Goal: Information Seeking & Learning: Learn about a topic

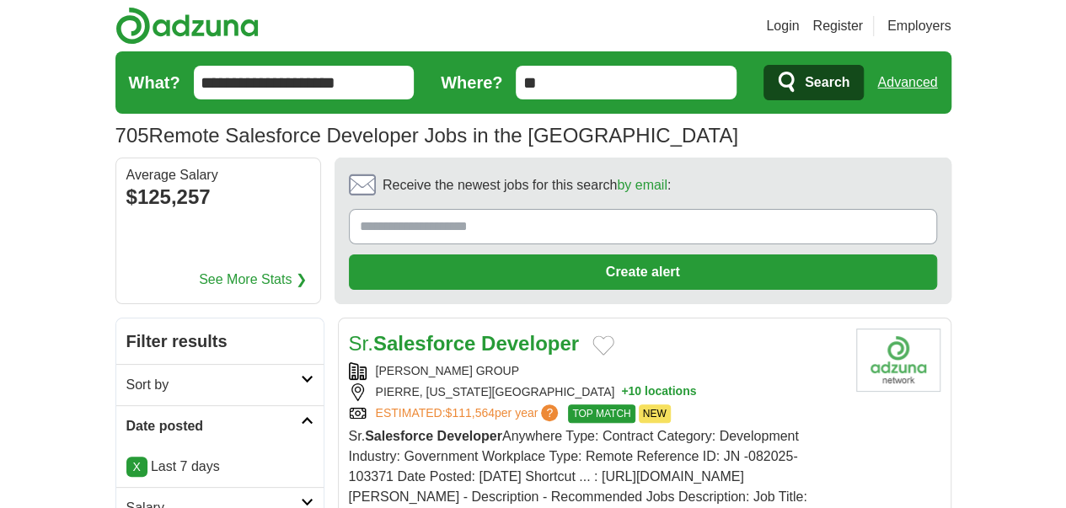
scroll to position [422, 0]
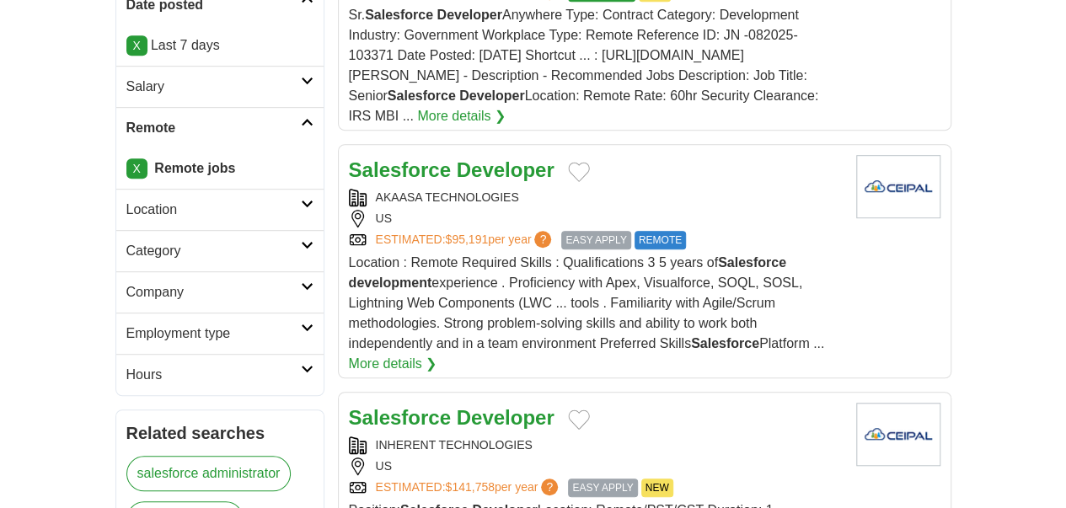
click at [207, 200] on h2 "Location" at bounding box center [213, 210] width 175 height 20
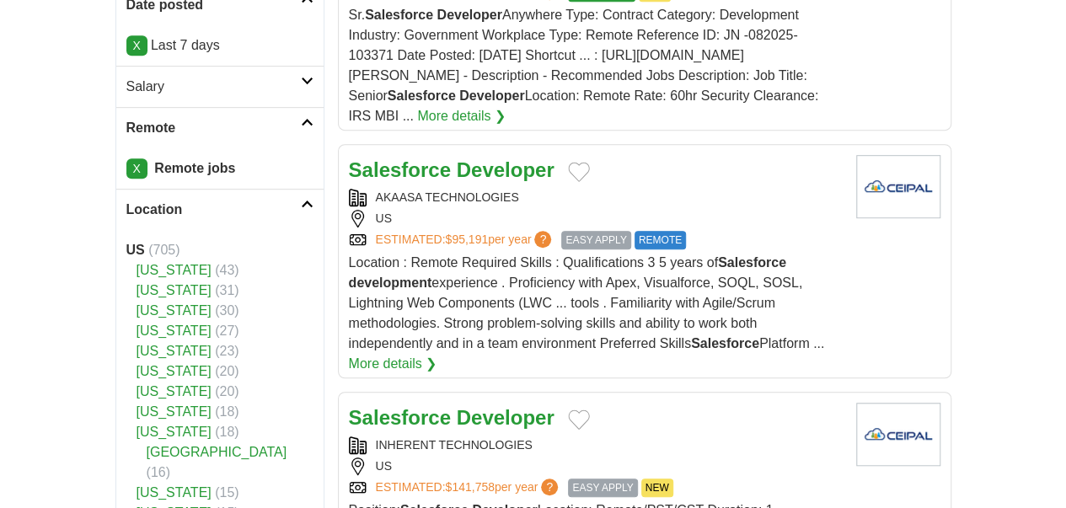
click at [301, 200] on icon at bounding box center [307, 204] width 13 height 8
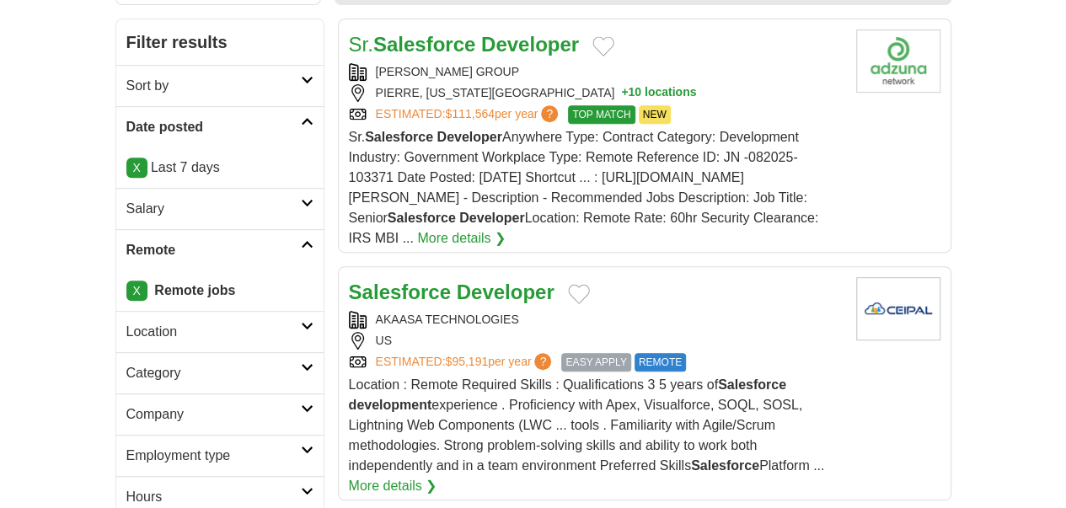
scroll to position [337, 0]
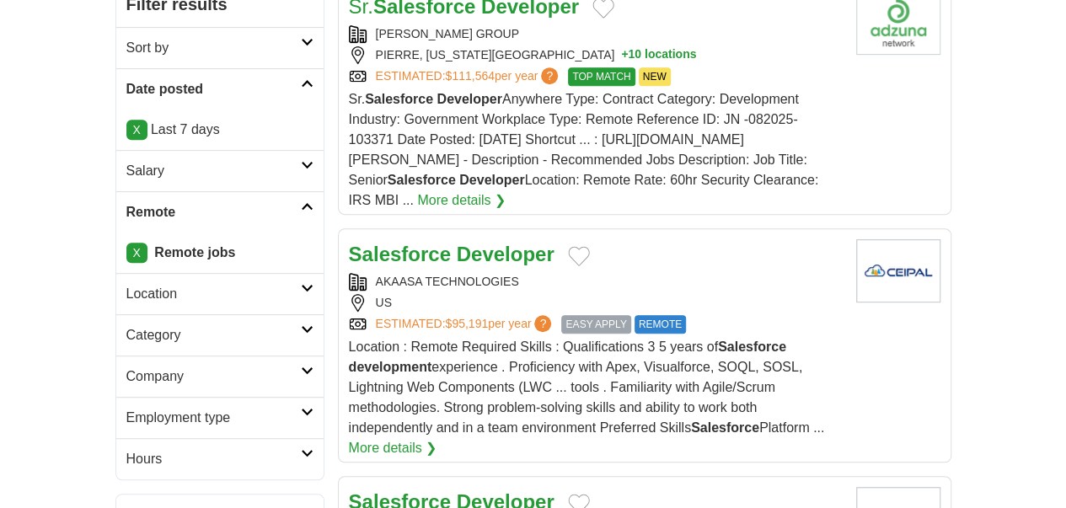
click at [301, 284] on icon at bounding box center [307, 288] width 13 height 8
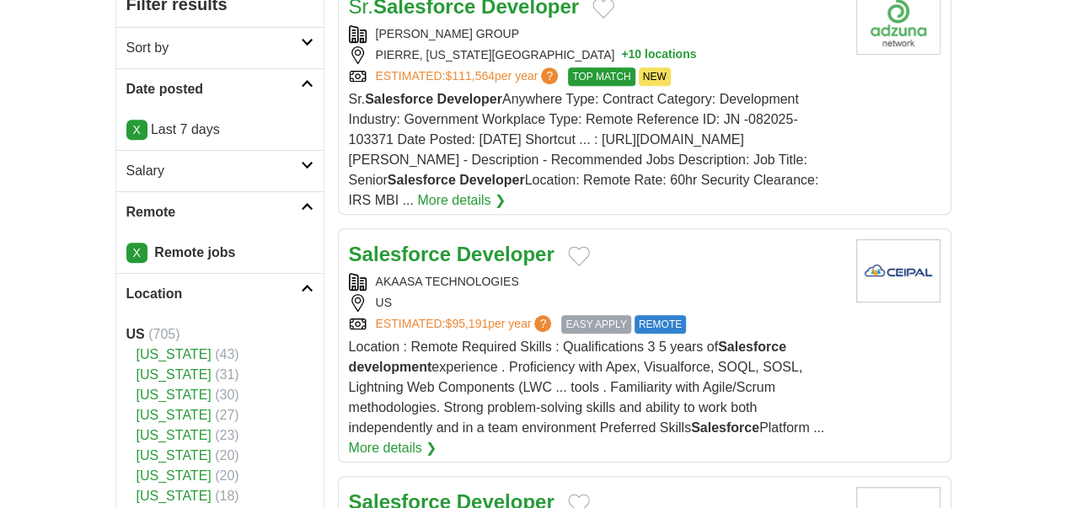
click at [301, 284] on icon at bounding box center [307, 288] width 13 height 8
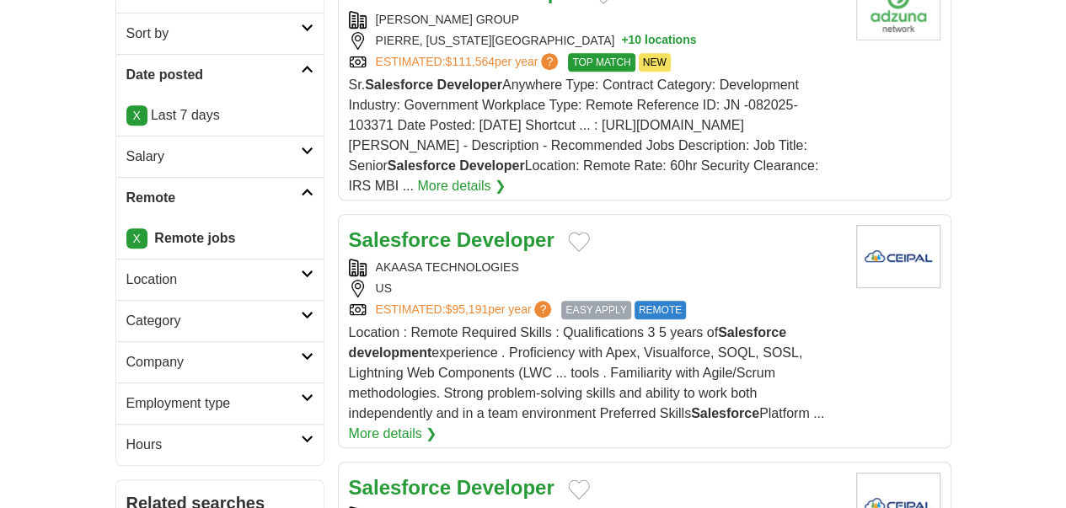
scroll to position [506, 0]
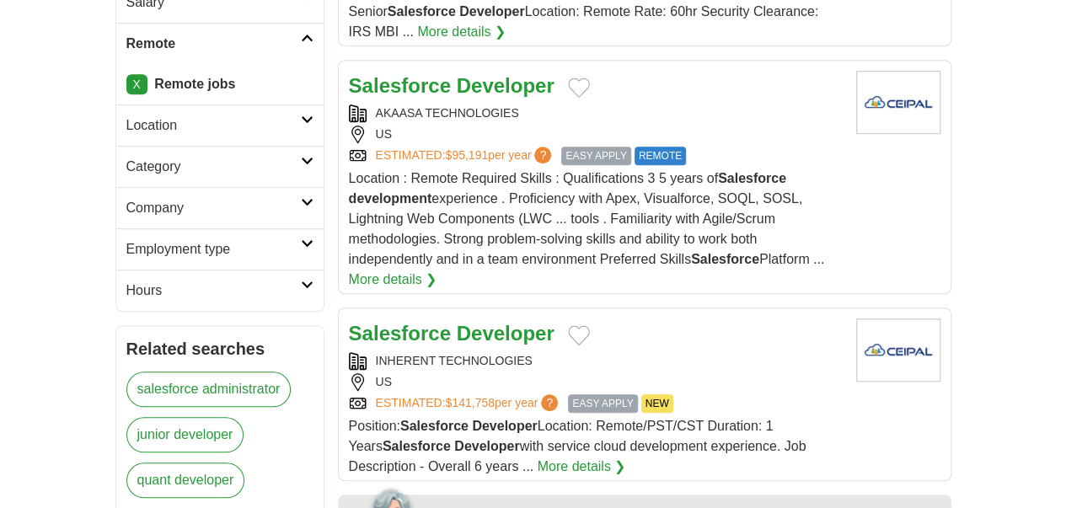
click at [201, 239] on h2 "Employment type" at bounding box center [213, 249] width 175 height 20
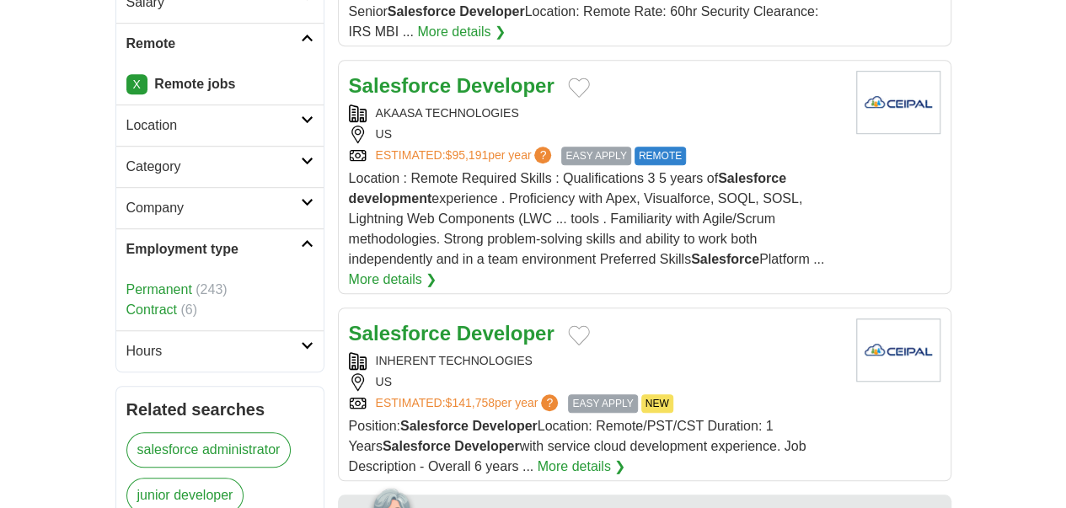
click at [126, 282] on link "Permanent" at bounding box center [159, 289] width 66 height 14
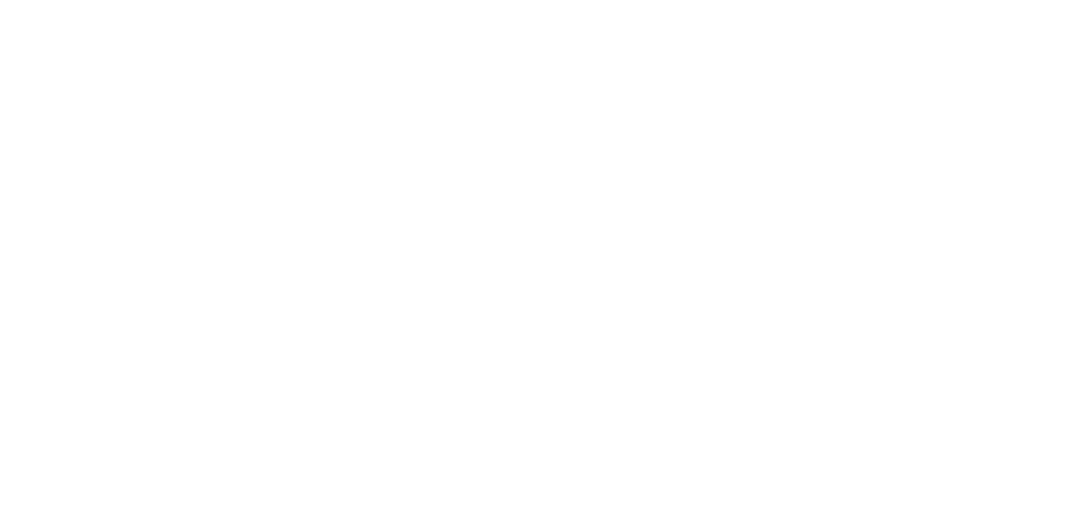
scroll to position [3288, 0]
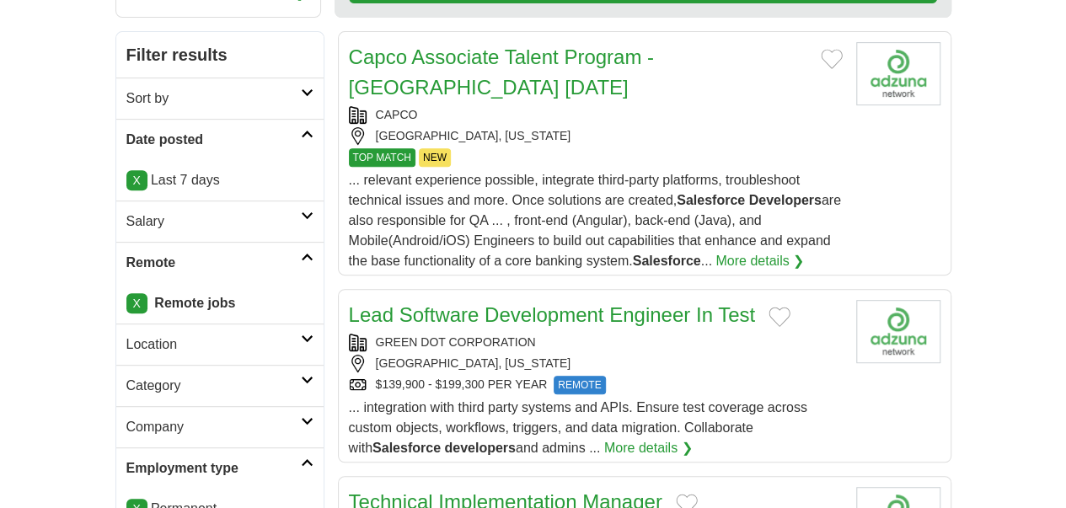
scroll to position [288, 0]
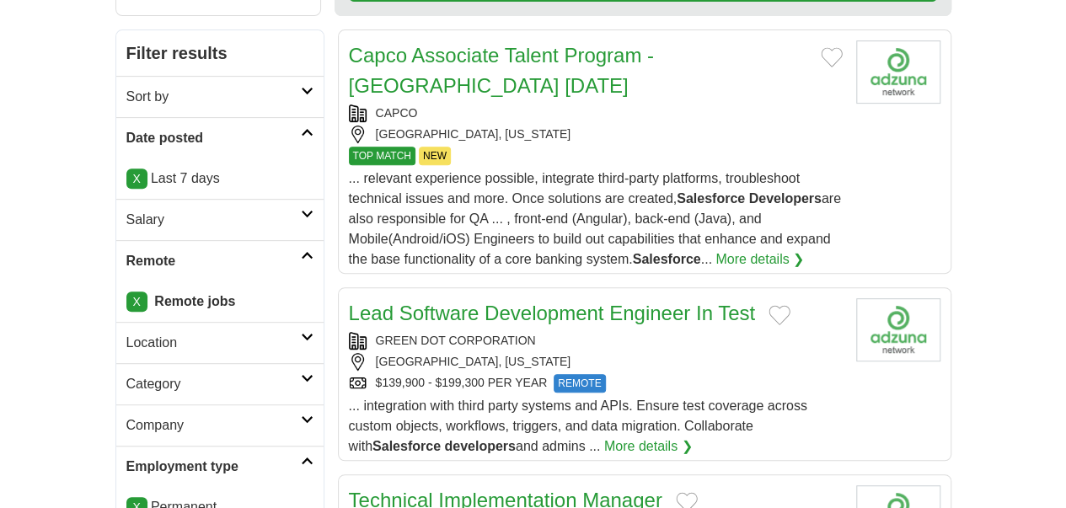
click at [223, 322] on link "Location" at bounding box center [219, 342] width 207 height 41
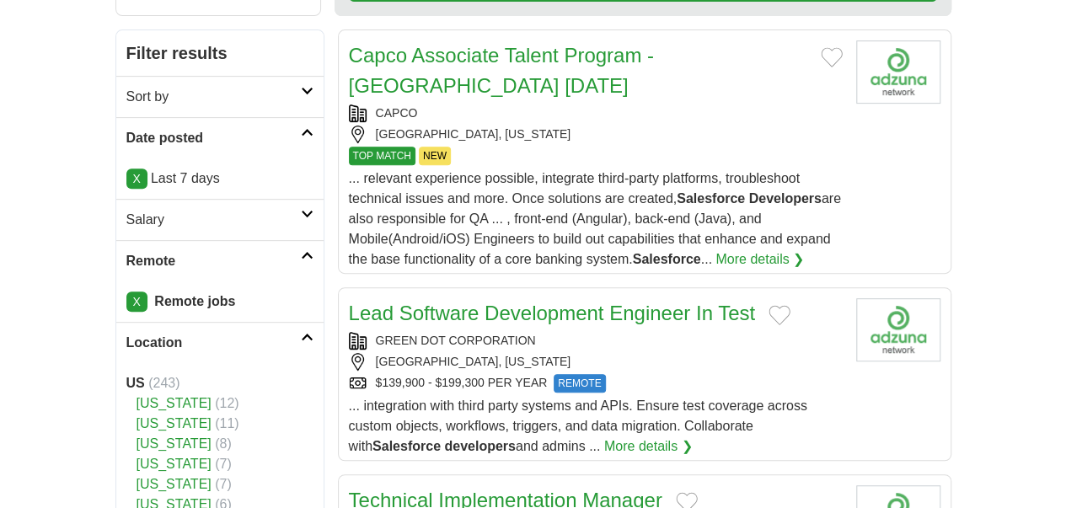
click at [301, 333] on icon at bounding box center [307, 337] width 13 height 8
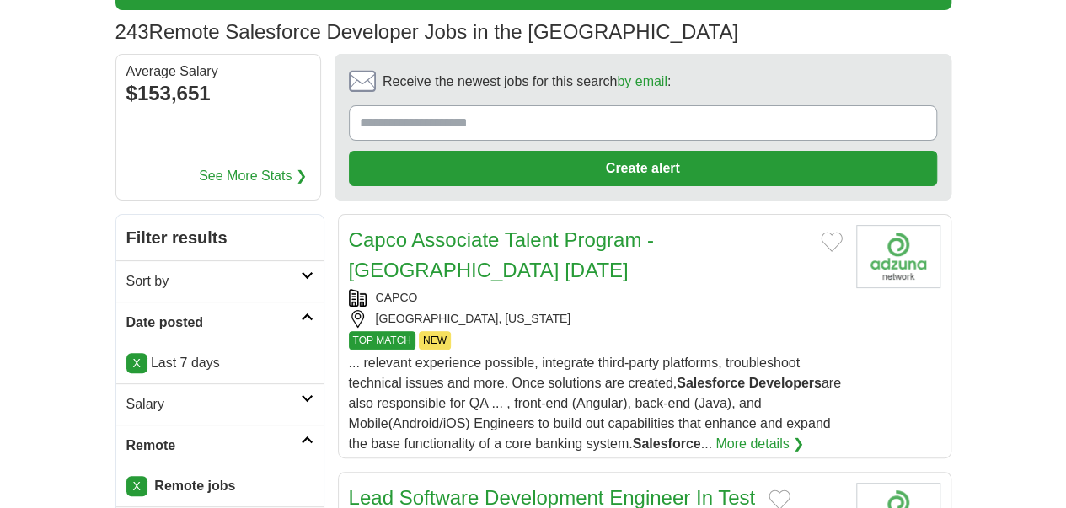
scroll to position [0, 0]
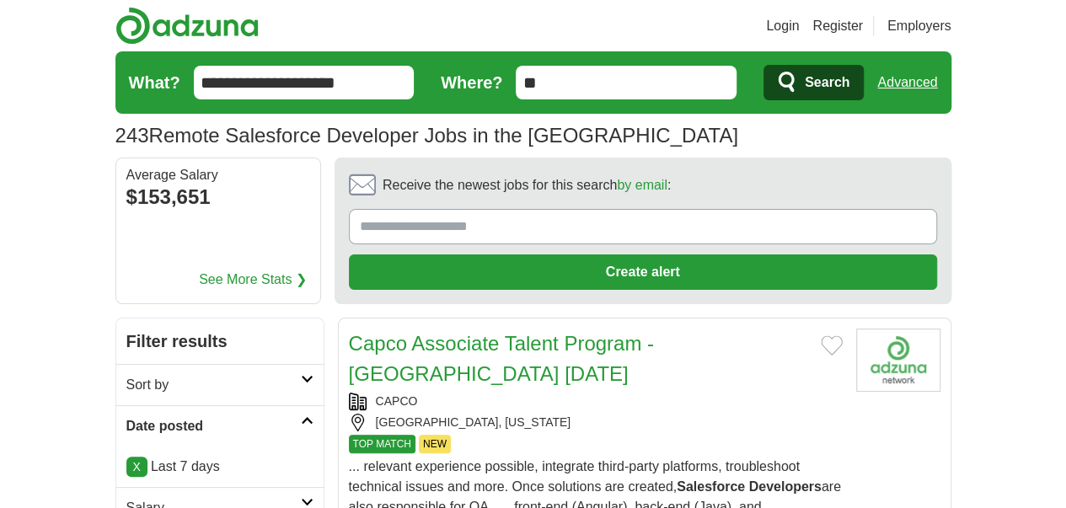
click at [234, 74] on input "**********" at bounding box center [304, 83] width 221 height 34
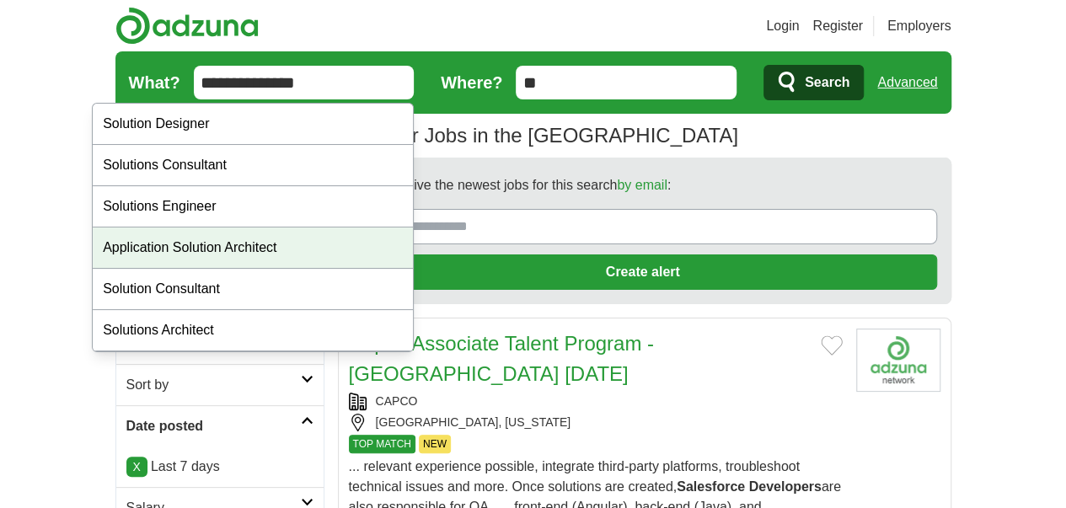
click at [244, 235] on div "Application Solution Architect" at bounding box center [253, 248] width 320 height 41
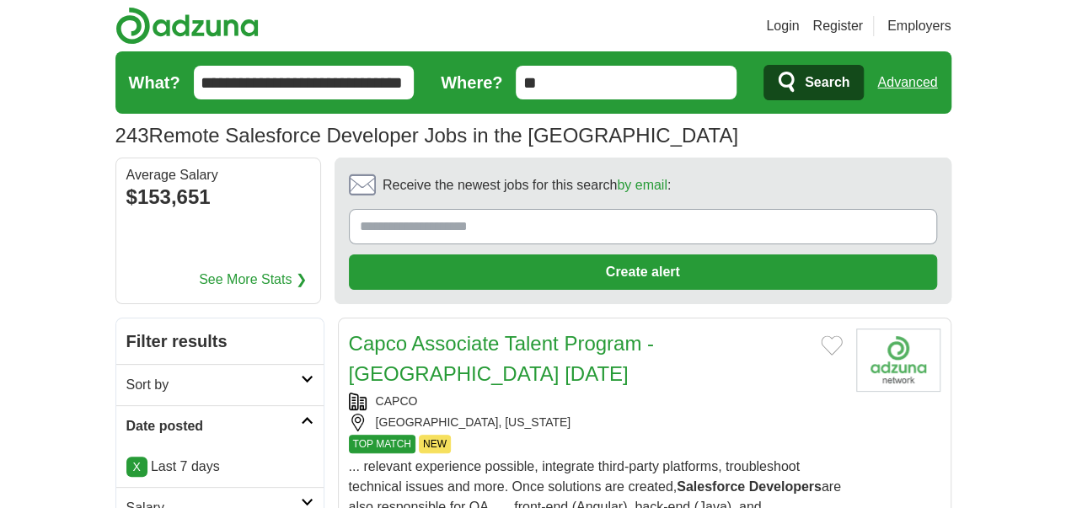
click at [194, 70] on input "**********" at bounding box center [304, 83] width 221 height 34
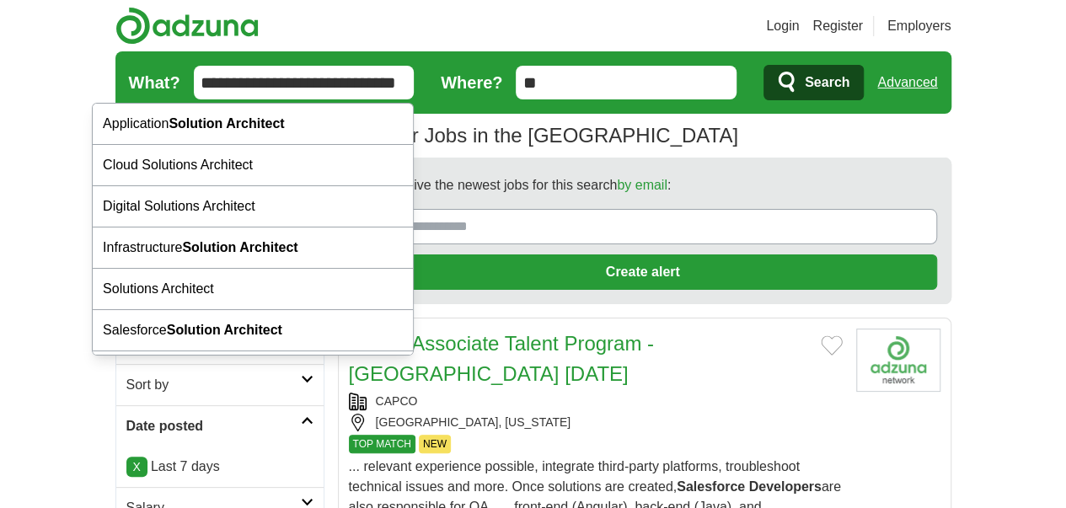
type input "**********"
click at [764, 65] on button "Search" at bounding box center [814, 82] width 100 height 35
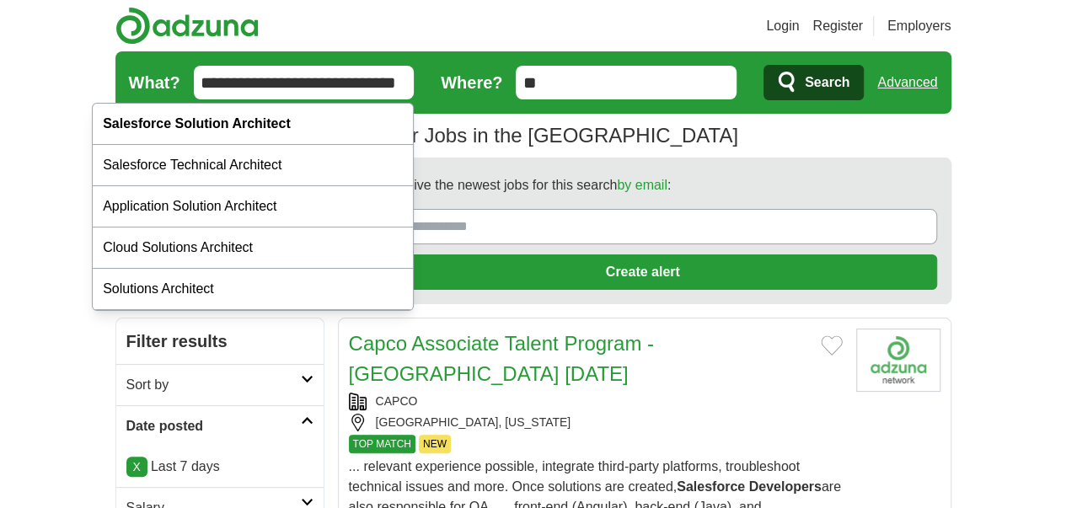
click at [850, 94] on span "Search" at bounding box center [827, 83] width 45 height 34
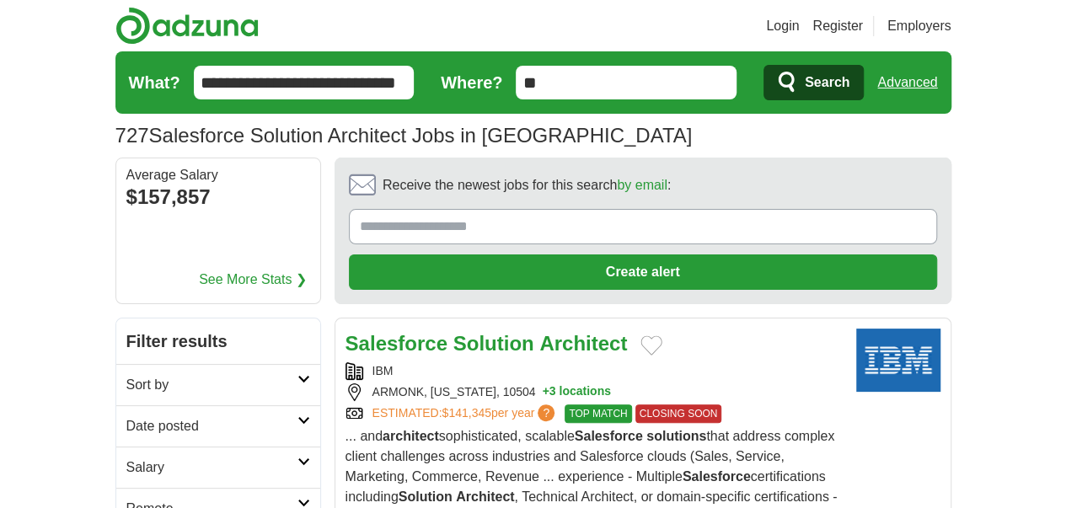
click at [154, 488] on link "Remote" at bounding box center [218, 508] width 204 height 41
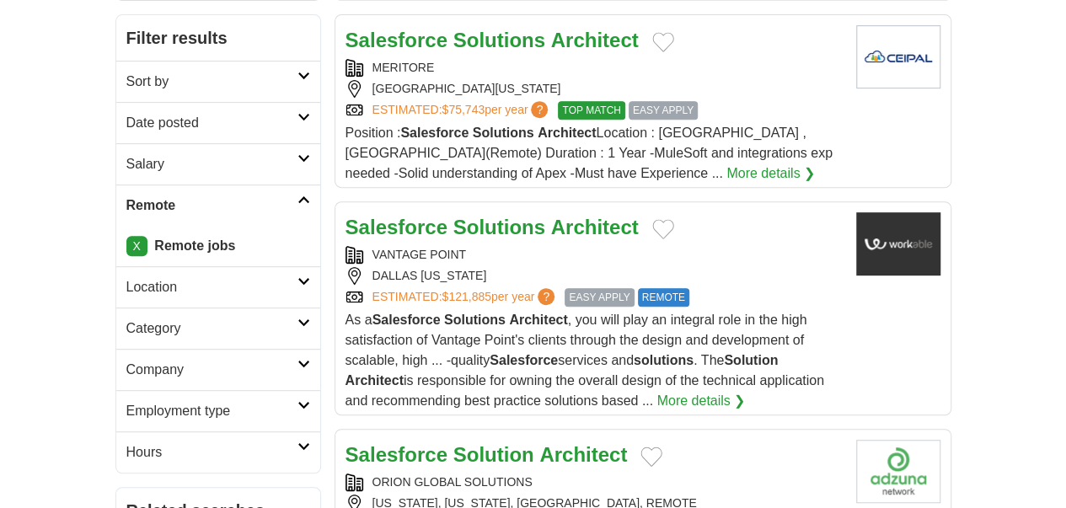
scroll to position [304, 0]
click at [164, 400] on h2 "Employment type" at bounding box center [211, 410] width 171 height 20
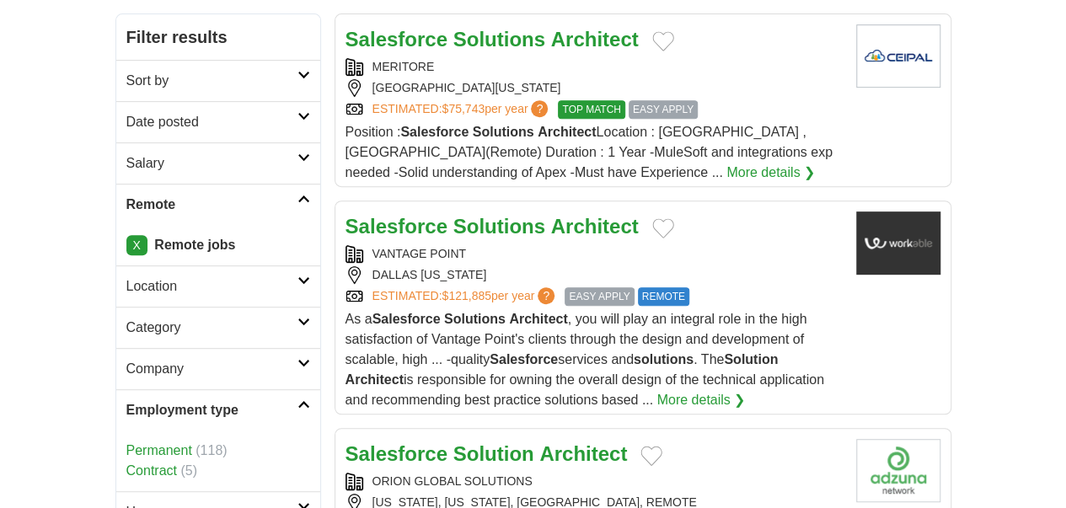
click at [126, 443] on link "Permanent" at bounding box center [159, 450] width 66 height 14
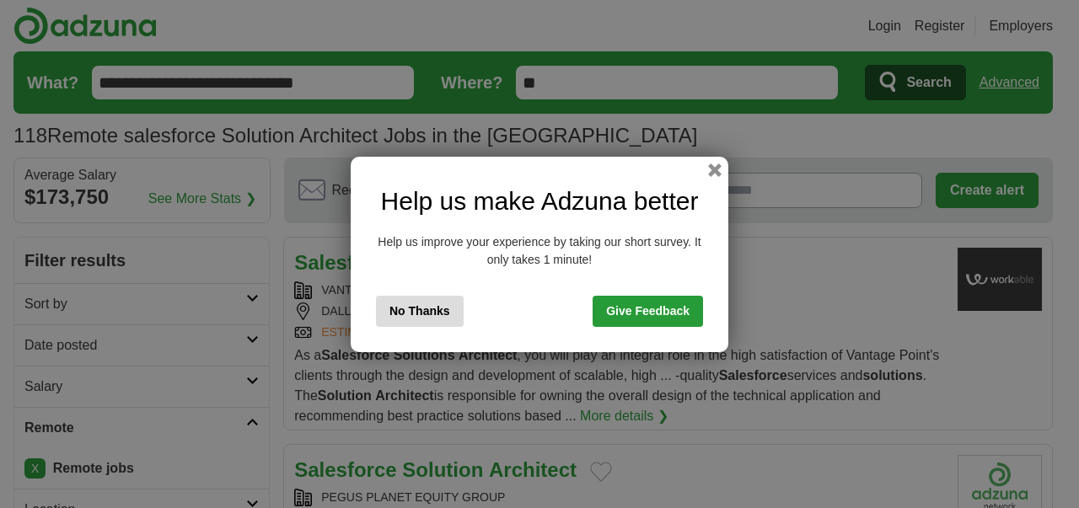
click at [422, 322] on button "No Thanks" at bounding box center [420, 311] width 88 height 31
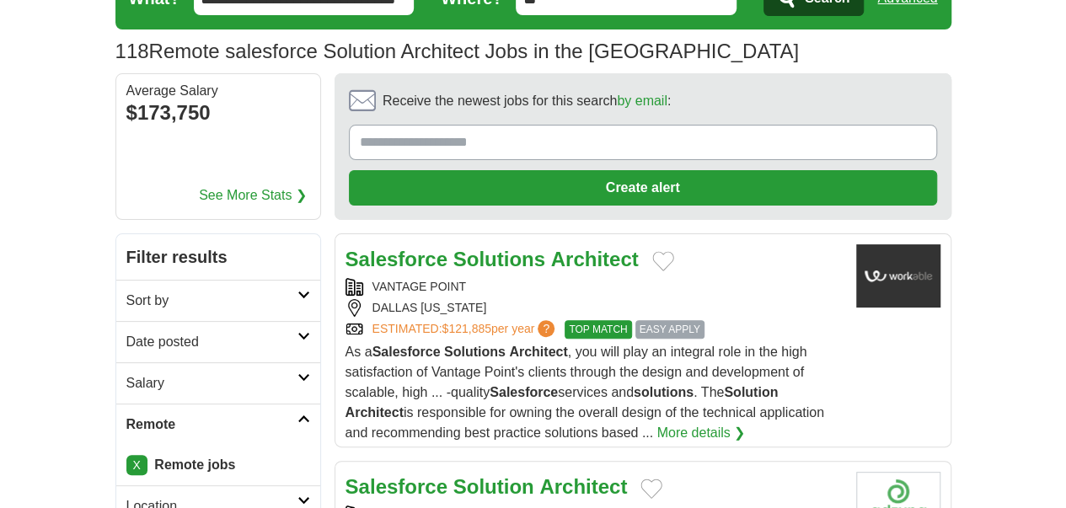
scroll to position [169, 0]
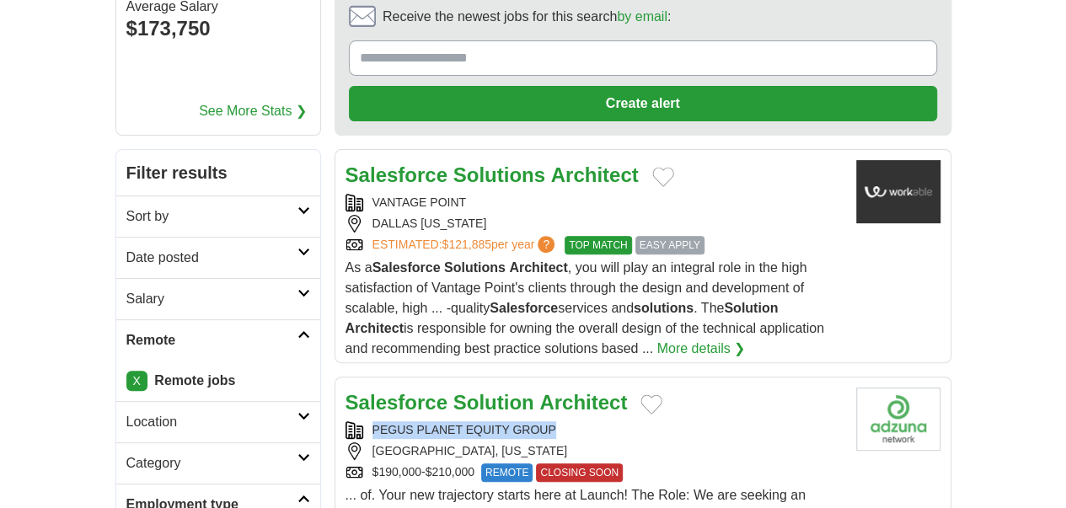
copy div "PEGUS PLANET EQUITY GROUP"
drag, startPoint x: 524, startPoint y: 326, endPoint x: 304, endPoint y: 325, distance: 220.0
click at [346, 422] on div "PEGUS PLANET EQUITY GROUP" at bounding box center [594, 431] width 497 height 18
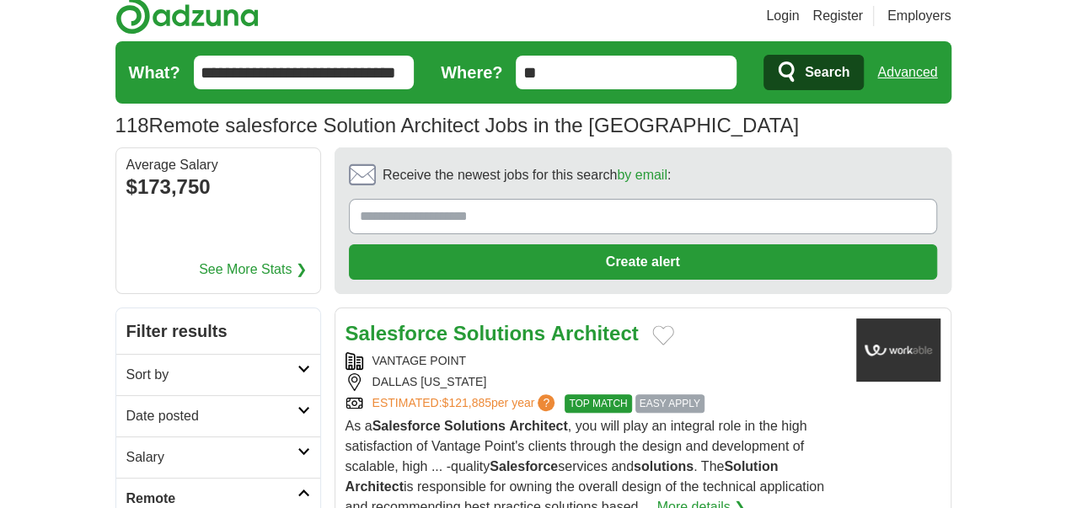
scroll to position [0, 0]
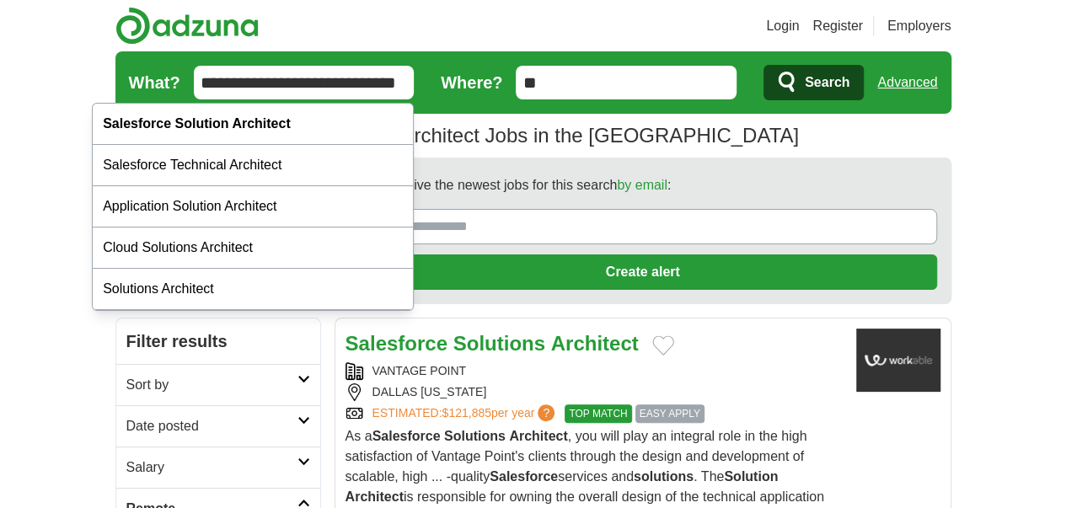
click at [279, 67] on input "**********" at bounding box center [304, 83] width 221 height 34
click at [279, 70] on input "**********" at bounding box center [304, 83] width 221 height 34
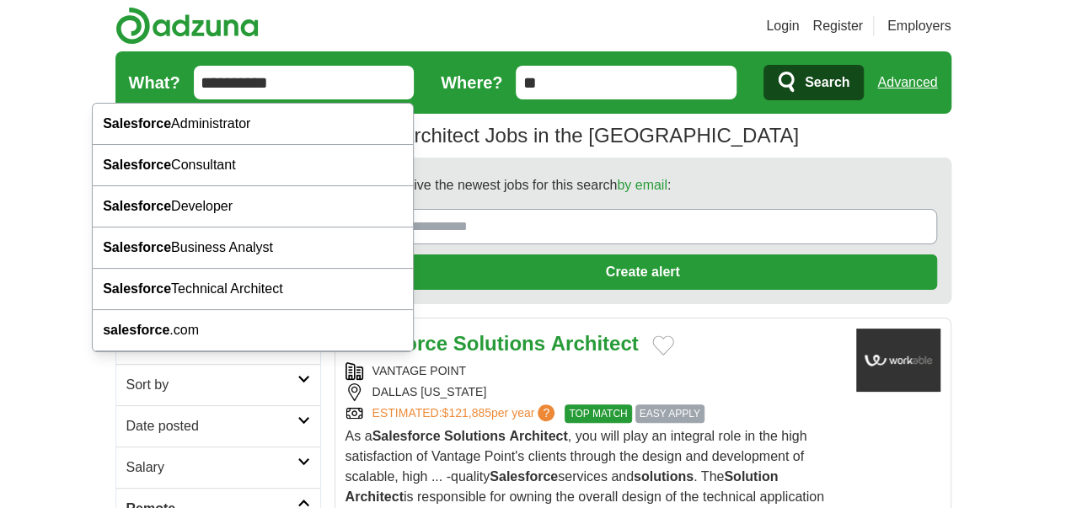
type input "**********"
click at [764, 65] on button "Search" at bounding box center [814, 82] width 100 height 35
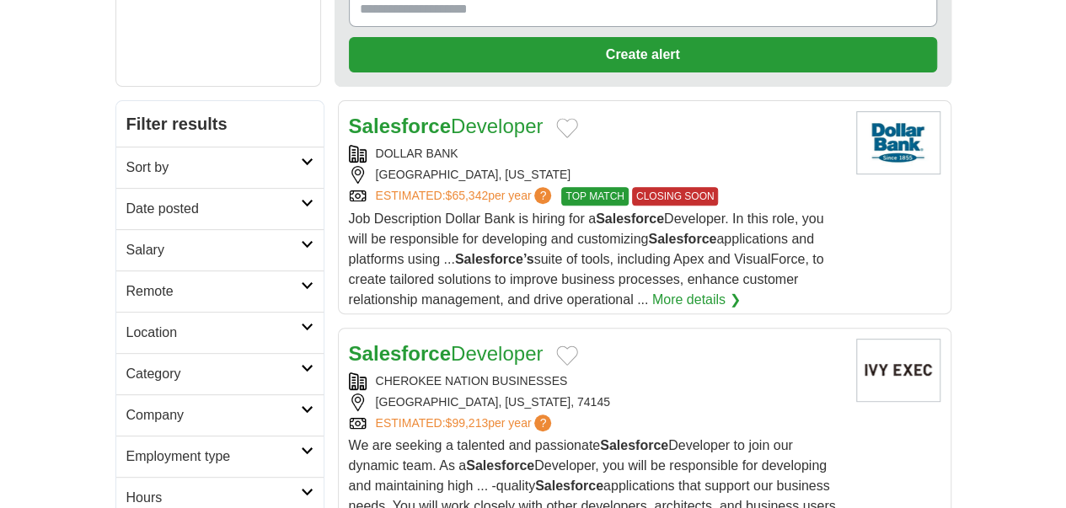
scroll to position [221, 0]
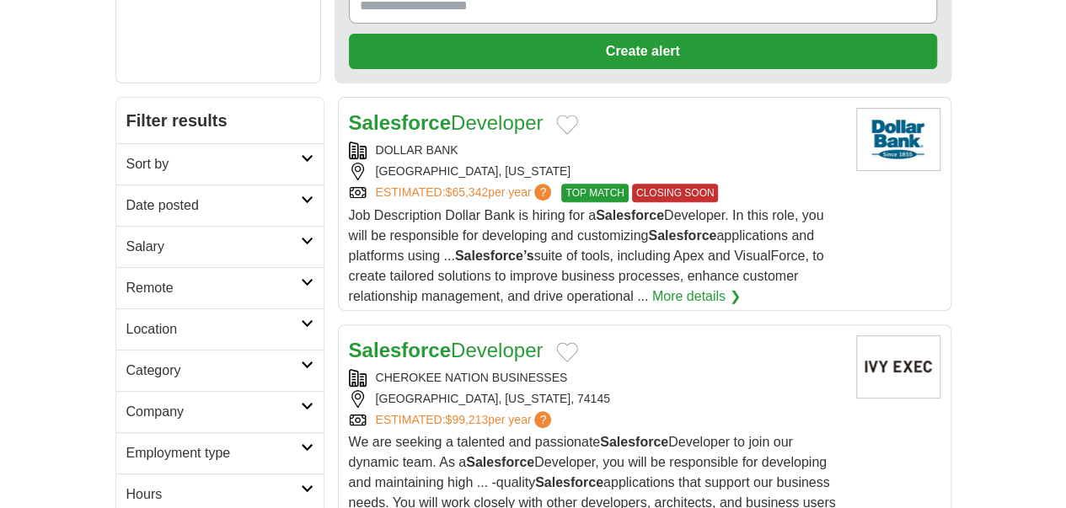
click at [134, 278] on h2 "Remote" at bounding box center [213, 288] width 175 height 20
click at [126, 321] on link "Remote jobs" at bounding box center [164, 328] width 76 height 14
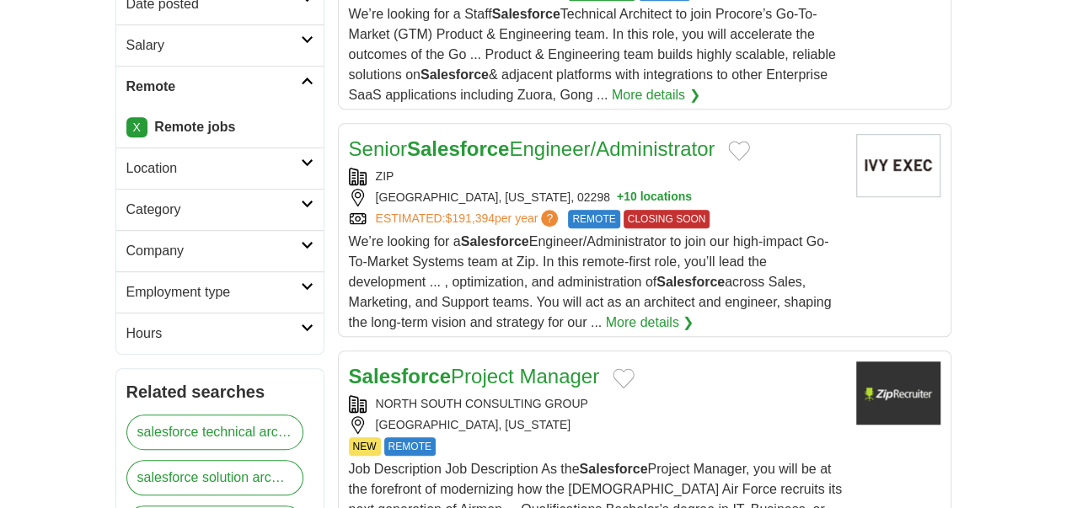
click at [157, 282] on h2 "Employment type" at bounding box center [213, 292] width 175 height 20
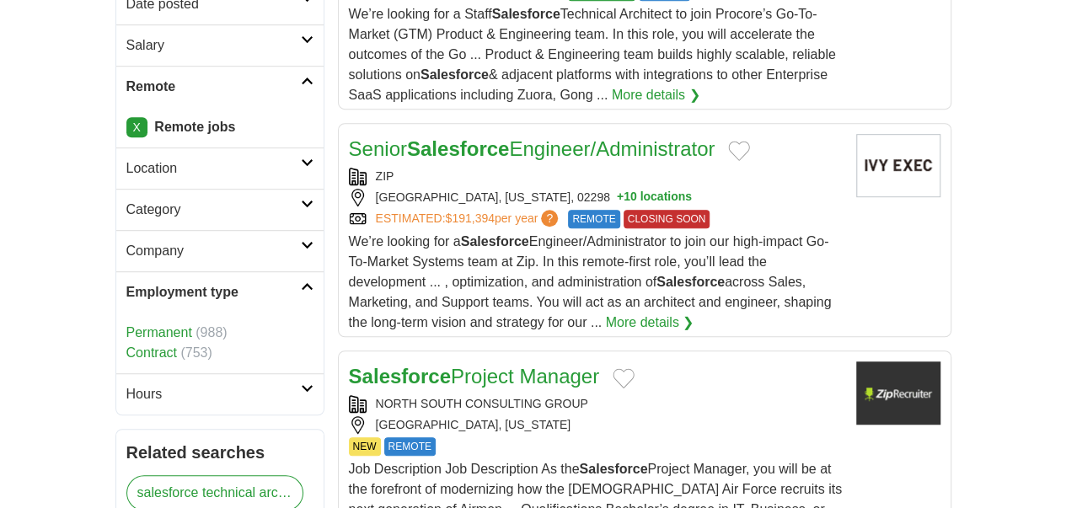
click at [126, 325] on link "Permanent" at bounding box center [159, 332] width 66 height 14
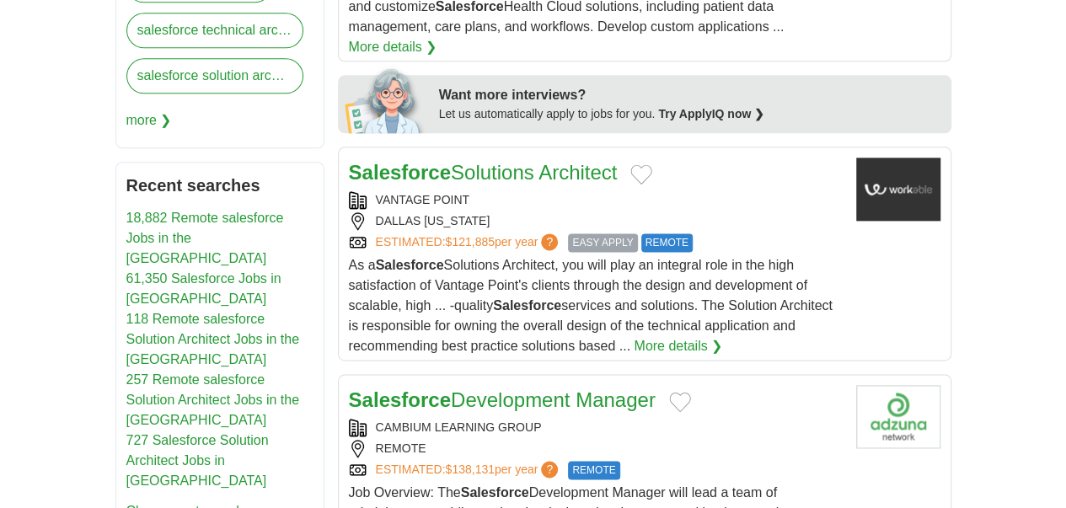
scroll to position [1003, 0]
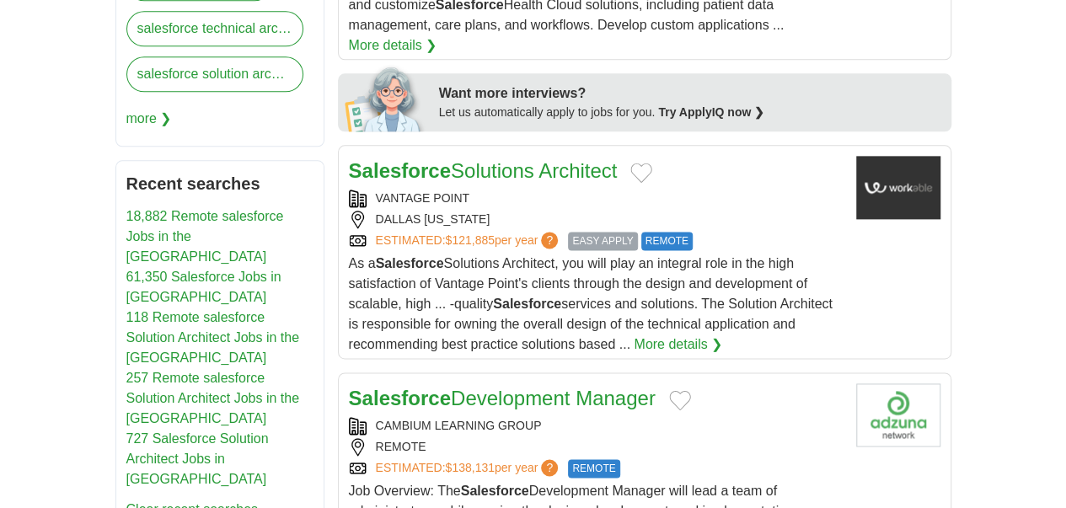
click at [491, 417] on div "CAMBIUM LEARNING GROUP" at bounding box center [596, 426] width 494 height 18
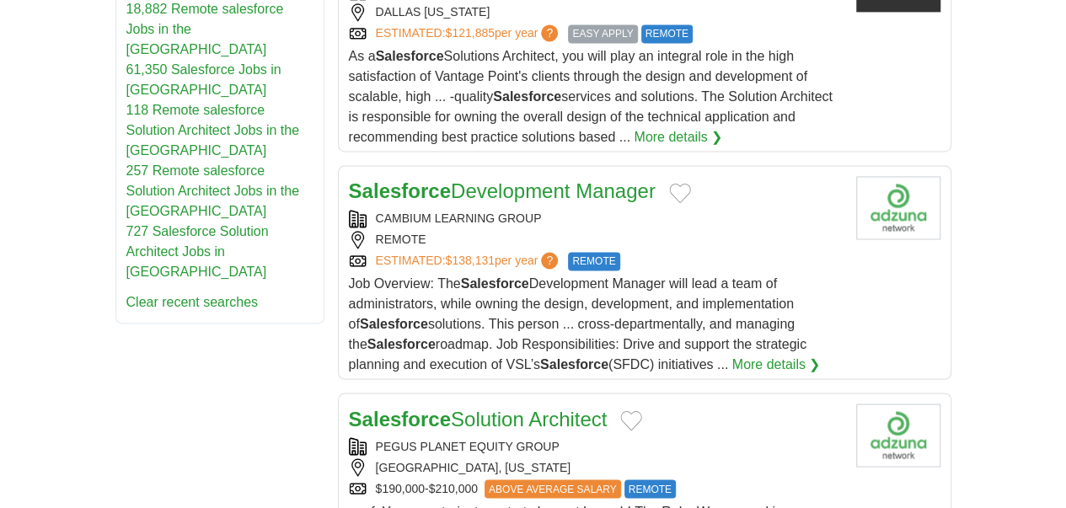
scroll to position [1199, 0]
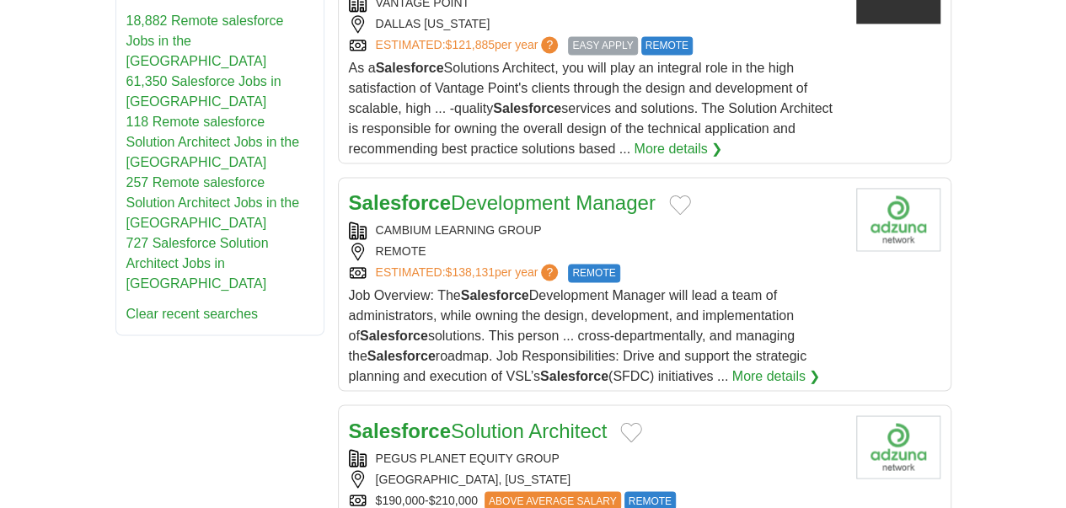
click at [454, 419] on link "Salesforce Solution Architect" at bounding box center [478, 430] width 259 height 23
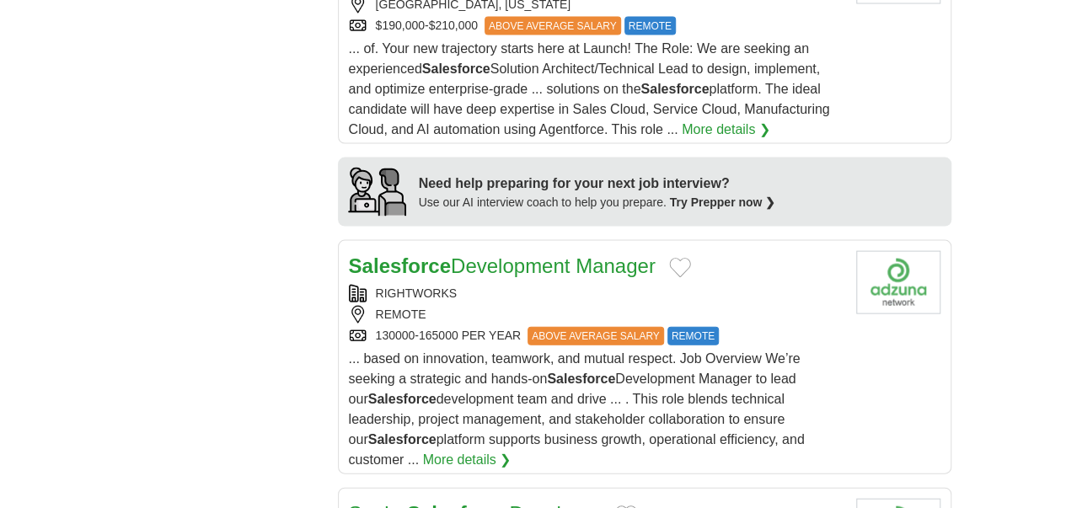
scroll to position [1676, 0]
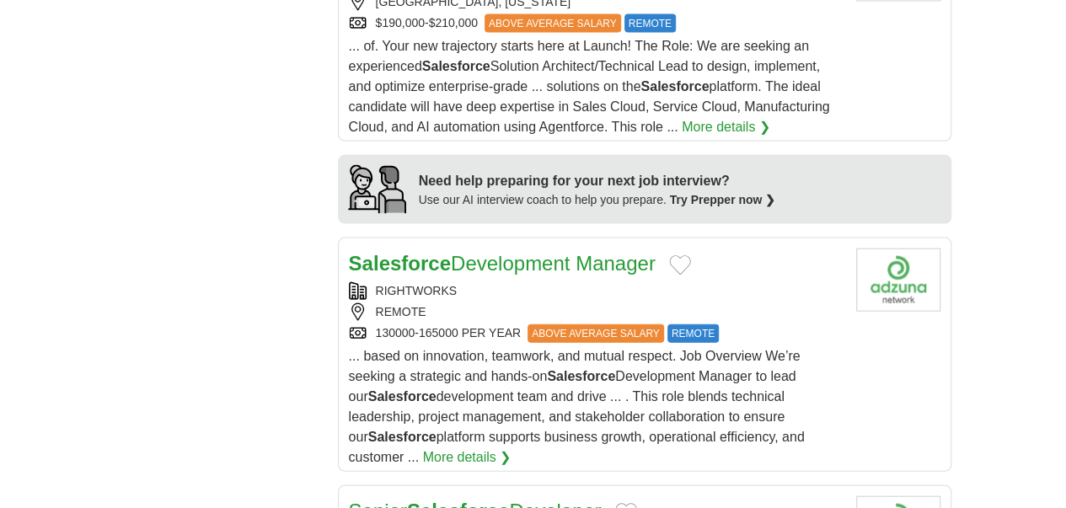
click at [407, 500] on strong "Salesforce" at bounding box center [458, 511] width 102 height 23
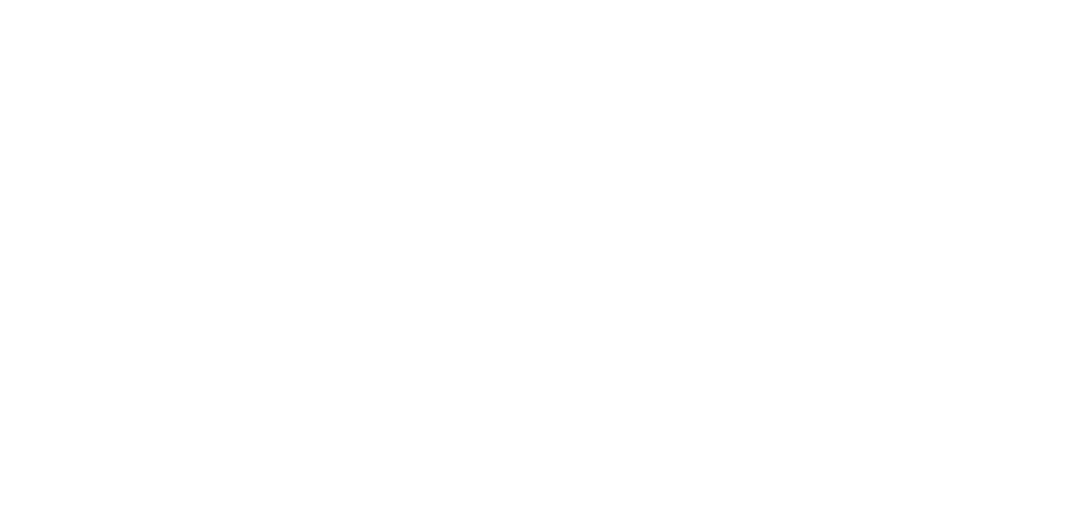
scroll to position [3278, 0]
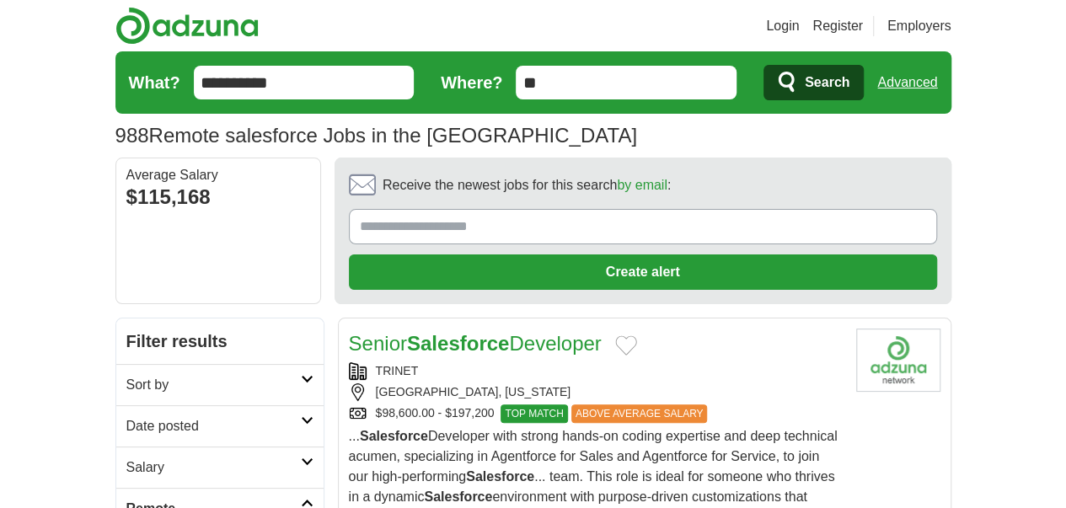
click at [440, 332] on strong "Salesforce" at bounding box center [458, 343] width 102 height 23
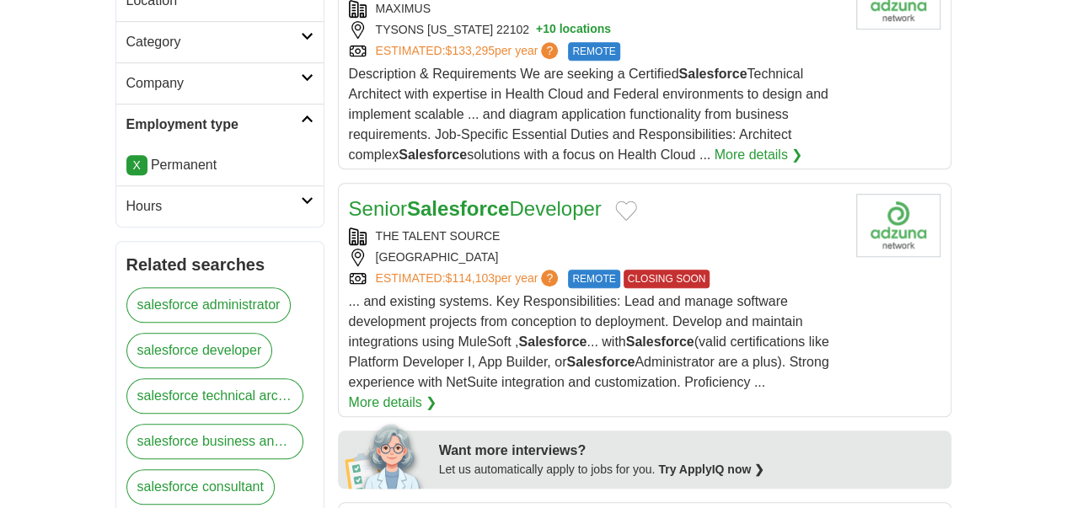
scroll to position [759, 0]
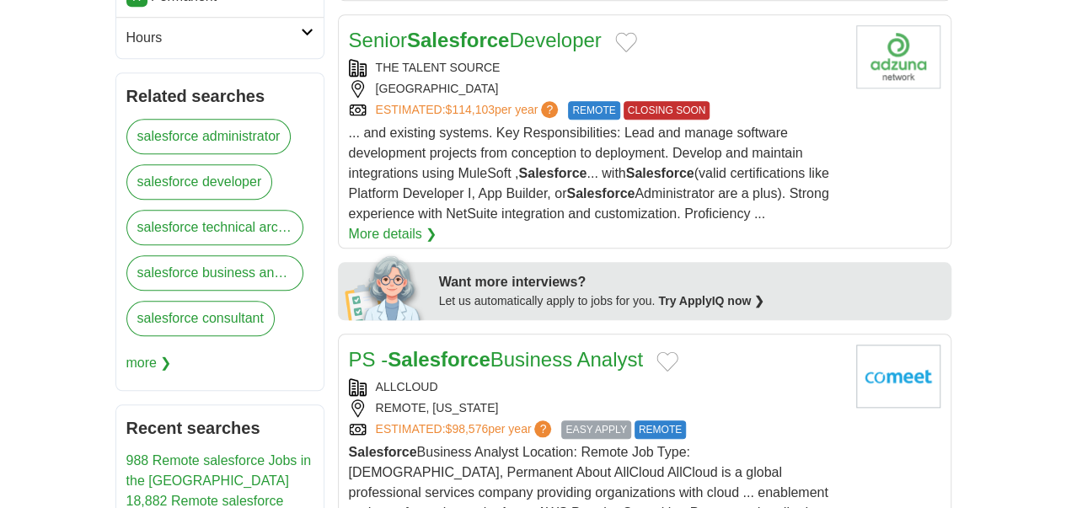
click at [457, 348] on link "PS - Salesforce Business Analyst" at bounding box center [496, 359] width 295 height 23
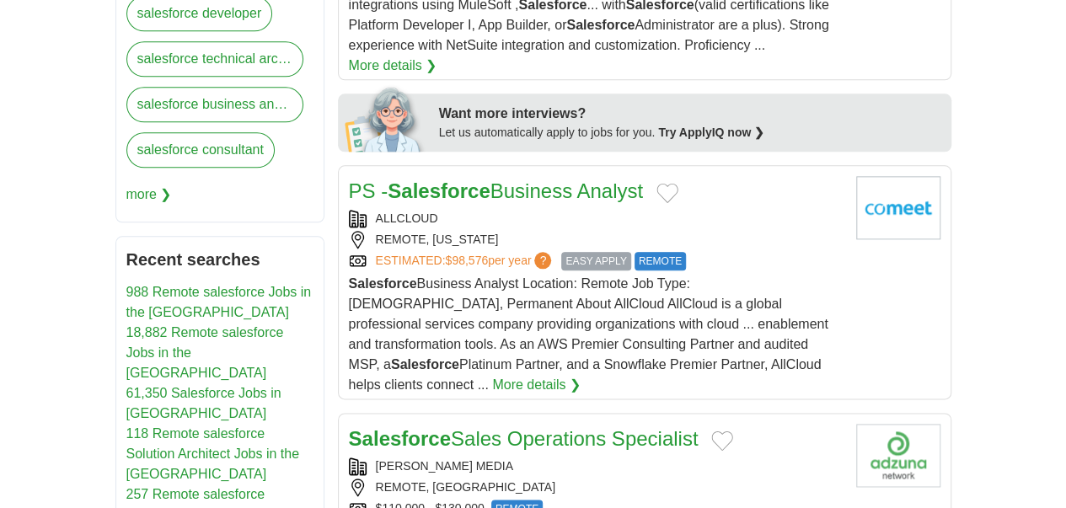
click at [540, 458] on div "O'REILLY MEDIA" at bounding box center [596, 467] width 494 height 18
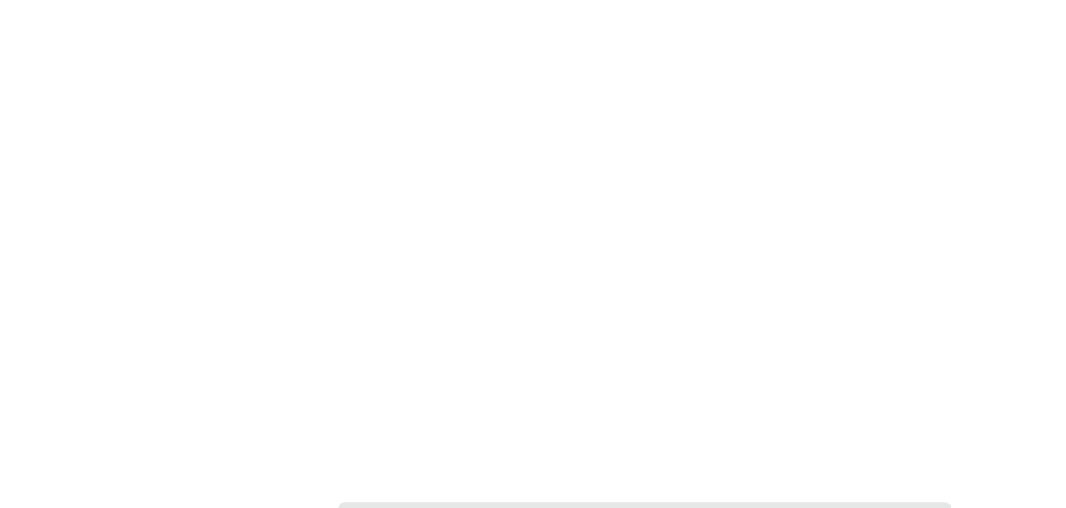
scroll to position [3331, 0]
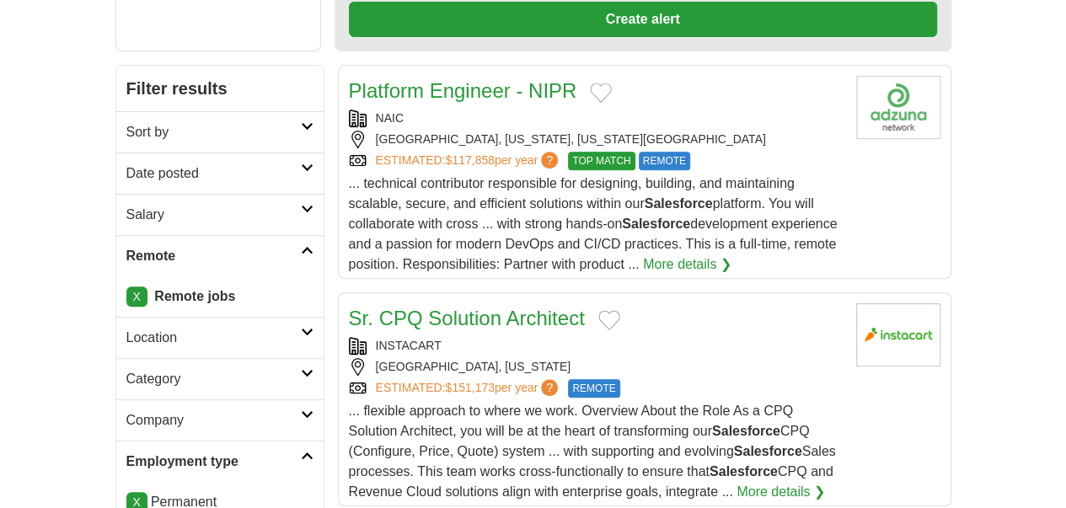
click at [429, 307] on link "Sr. CPQ Solution Architect" at bounding box center [467, 318] width 236 height 23
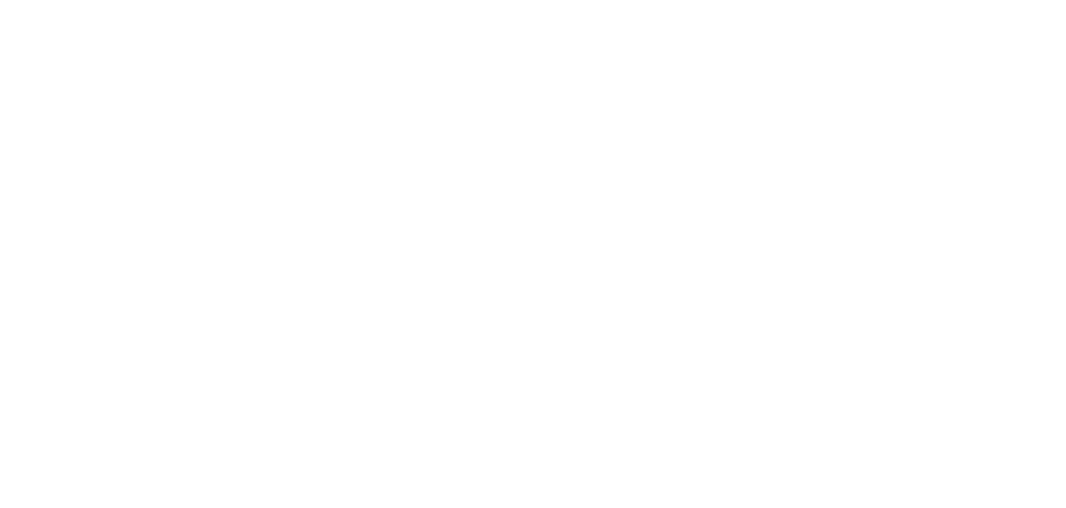
scroll to position [3035, 0]
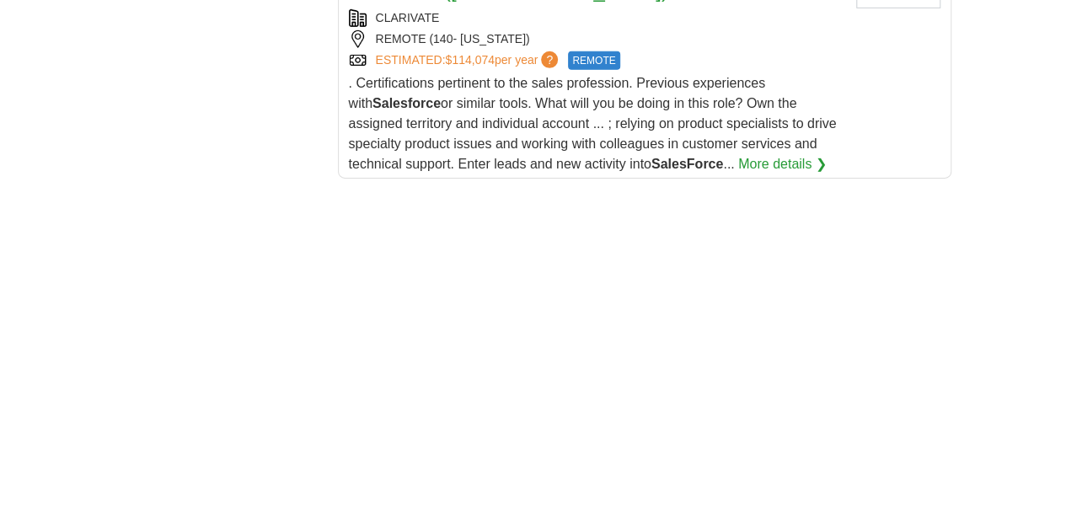
scroll to position [2866, 0]
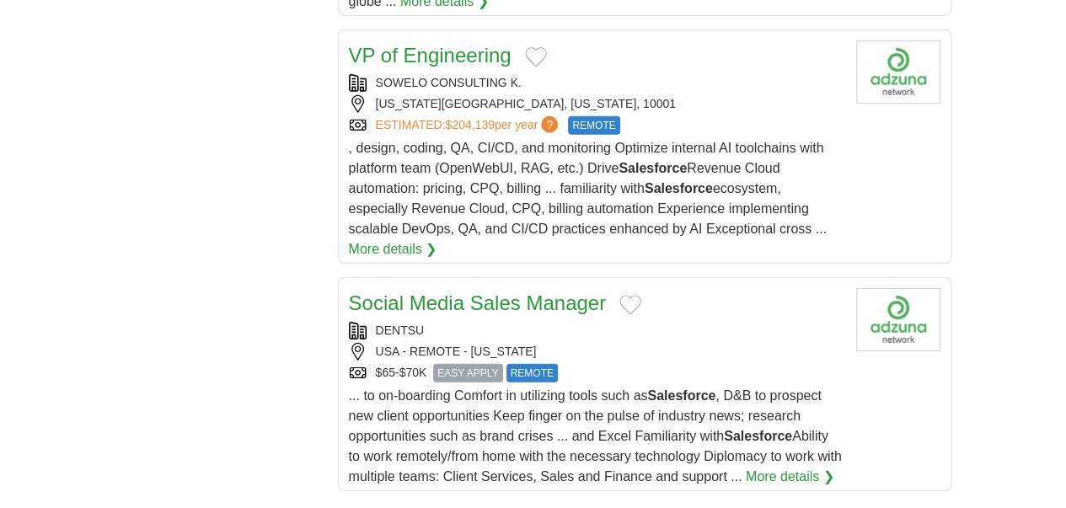
scroll to position [2742, 0]
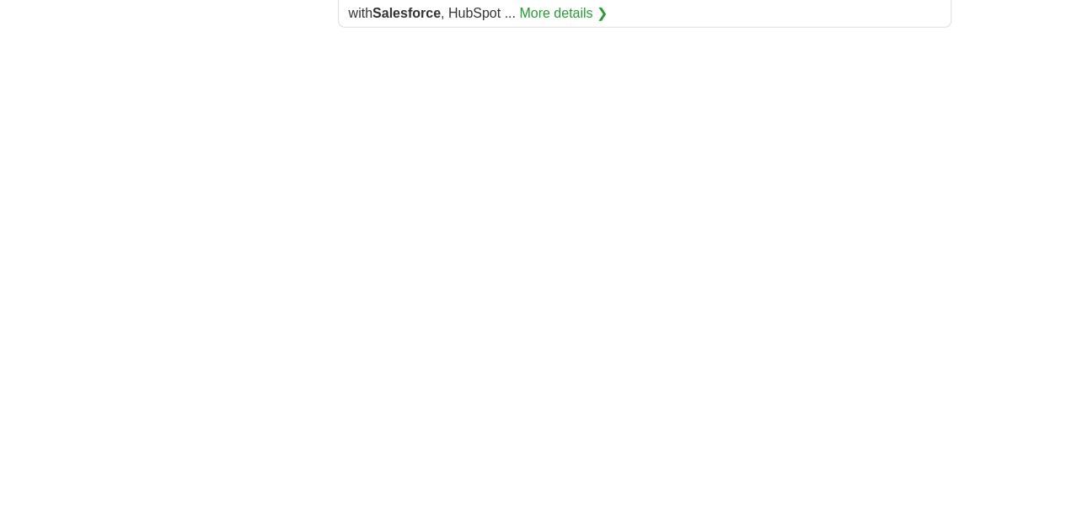
scroll to position [2782, 0]
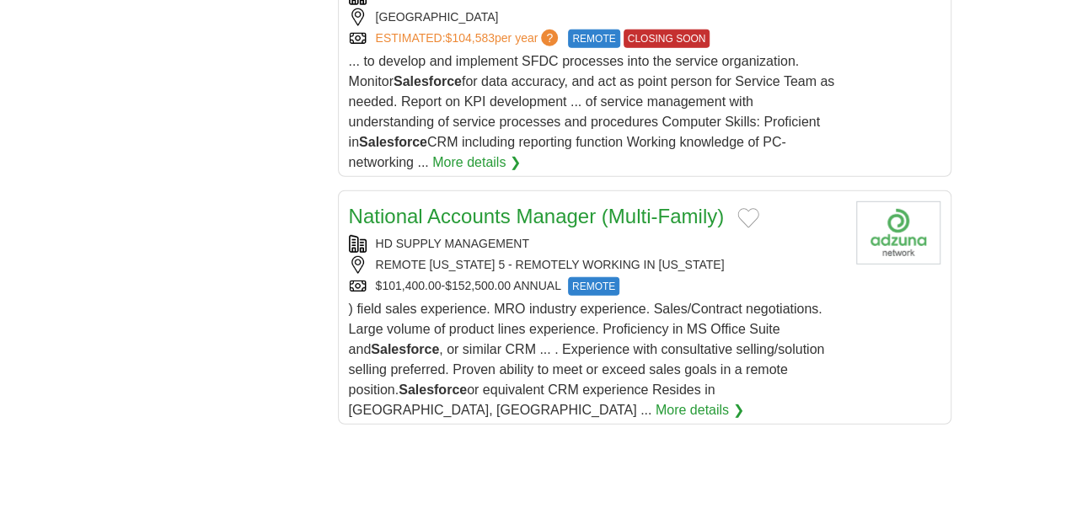
scroll to position [2361, 0]
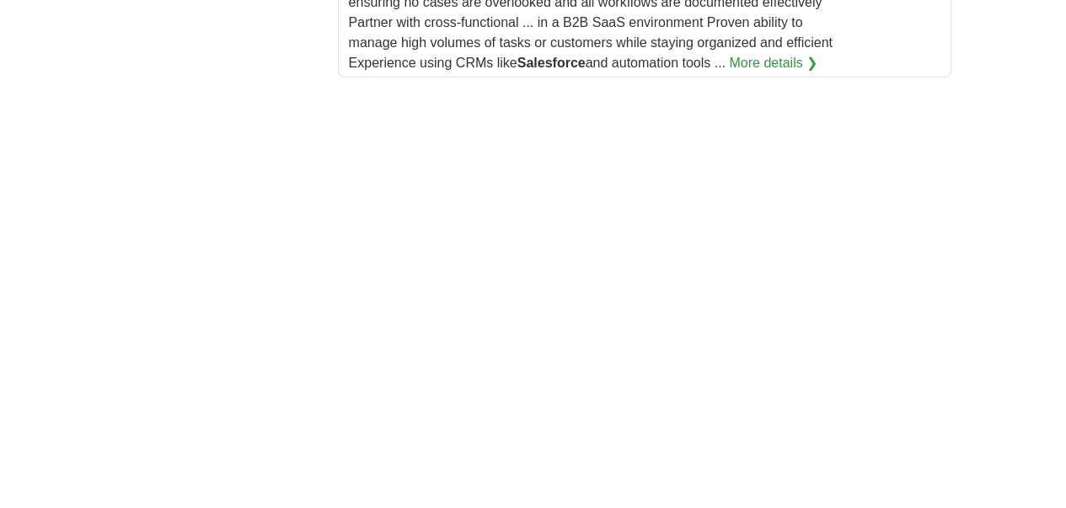
scroll to position [2678, 0]
